Goal: Transaction & Acquisition: Purchase product/service

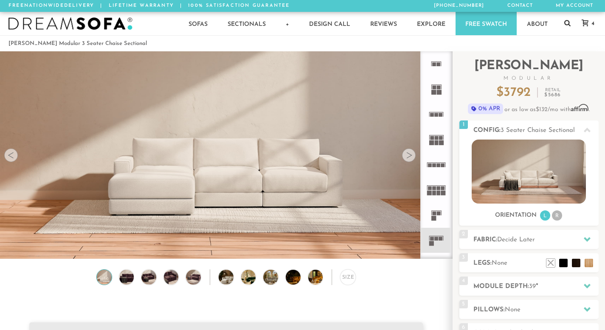
click at [567, 22] on icon at bounding box center [567, 23] width 6 height 7
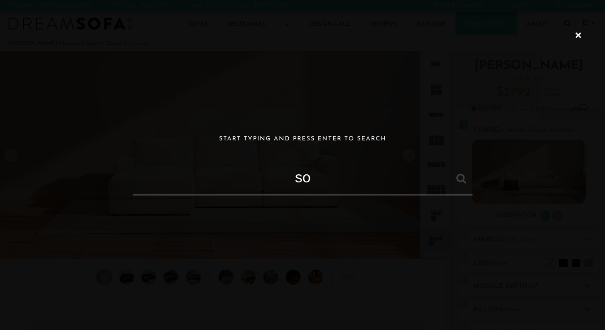
type input "s"
type input "dresden sofa"
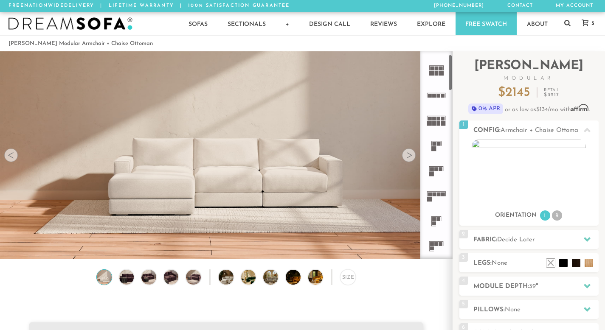
scroll to position [9303, 598]
click at [432, 171] on rect at bounding box center [431, 173] width 5 height 5
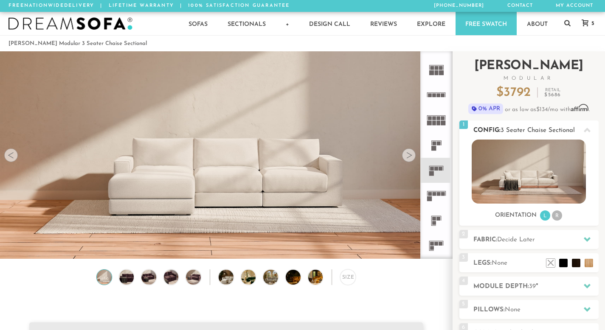
click at [557, 216] on li "R" at bounding box center [556, 215] width 10 height 10
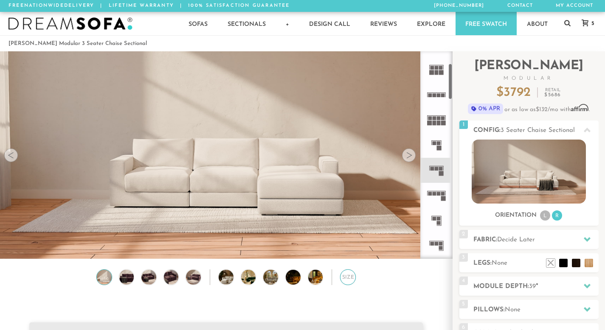
click at [348, 274] on div "Size" at bounding box center [348, 277] width 16 height 16
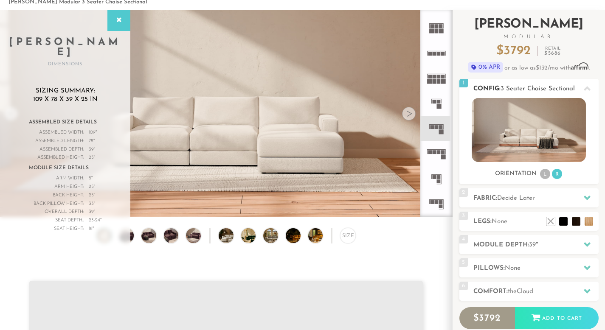
scroll to position [69, 0]
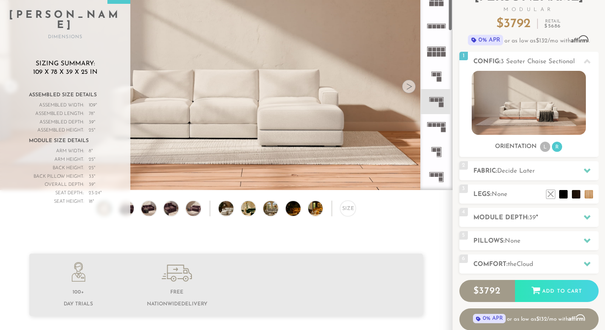
click at [439, 127] on icon at bounding box center [435, 126] width 25 height 25
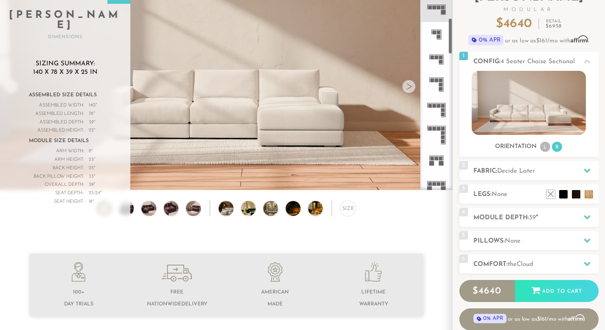
scroll to position [235, 0]
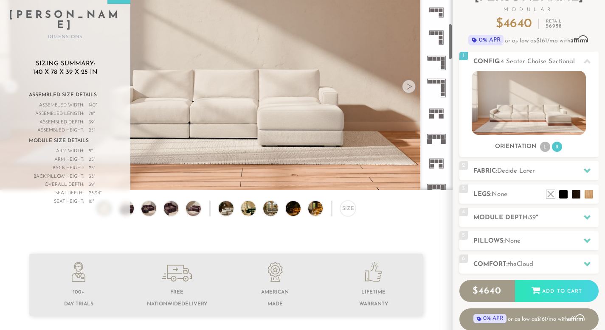
click at [431, 145] on icon at bounding box center [435, 138] width 25 height 25
